Goal: Find specific page/section: Find specific page/section

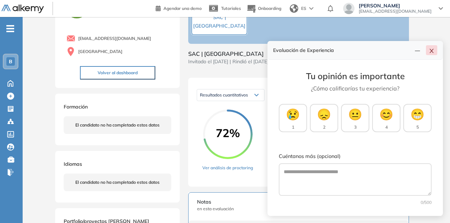
click at [437, 55] on button "button" at bounding box center [431, 50] width 11 height 10
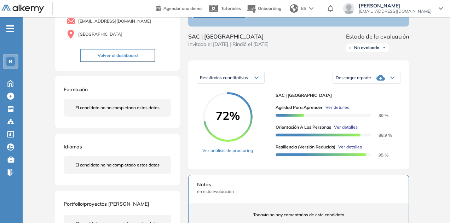
scroll to position [142, 0]
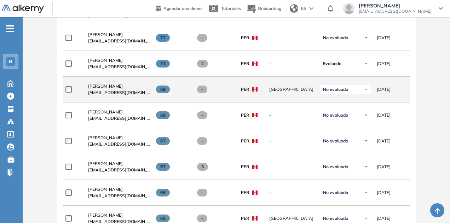
scroll to position [431, 0]
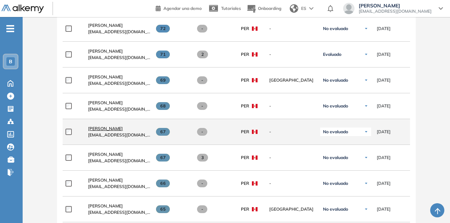
click at [122, 128] on span "[PERSON_NAME]" at bounding box center [105, 128] width 35 height 5
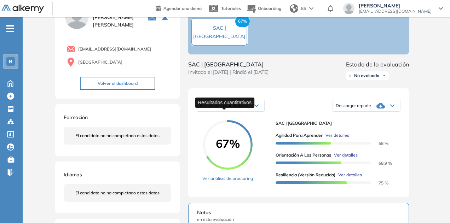
scroll to position [71, 0]
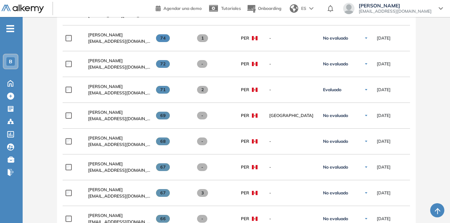
scroll to position [466, 0]
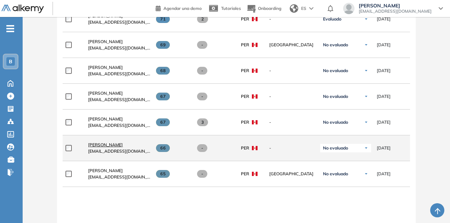
click at [106, 145] on span "[PERSON_NAME]" at bounding box center [105, 144] width 35 height 5
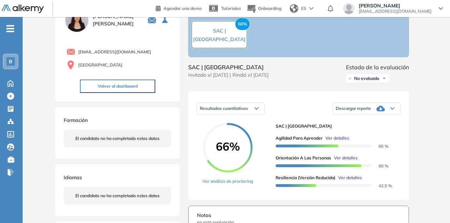
scroll to position [71, 0]
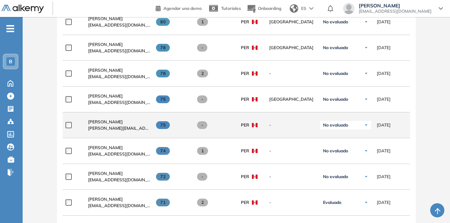
scroll to position [283, 0]
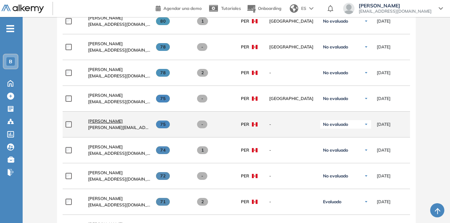
click at [121, 122] on span "[PERSON_NAME]" at bounding box center [105, 121] width 35 height 5
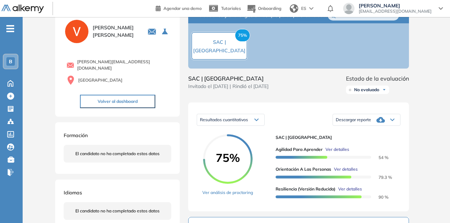
scroll to position [35, 0]
